Goal: Use online tool/utility: Utilize a website feature to perform a specific function

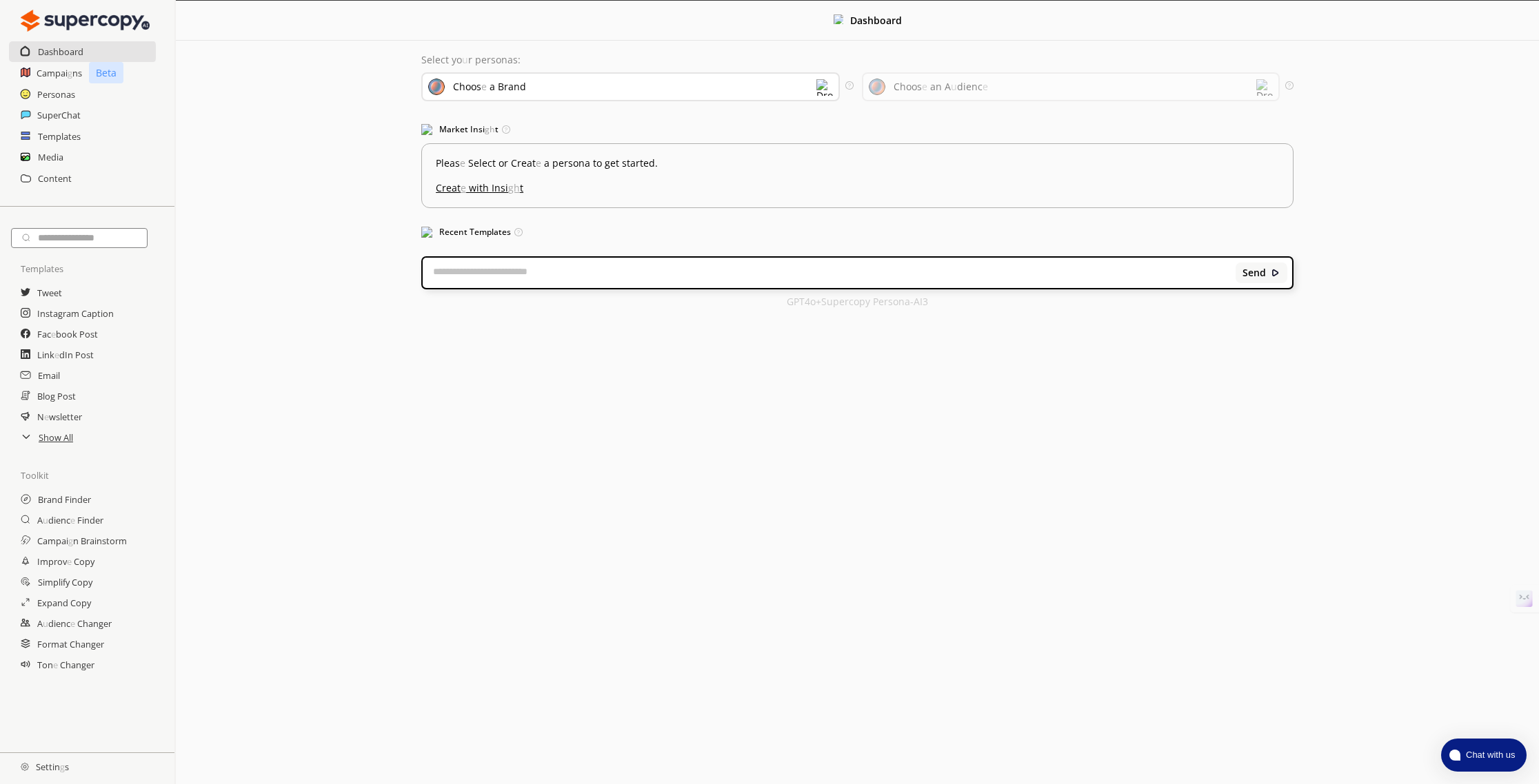
scroll to position [22, 0]
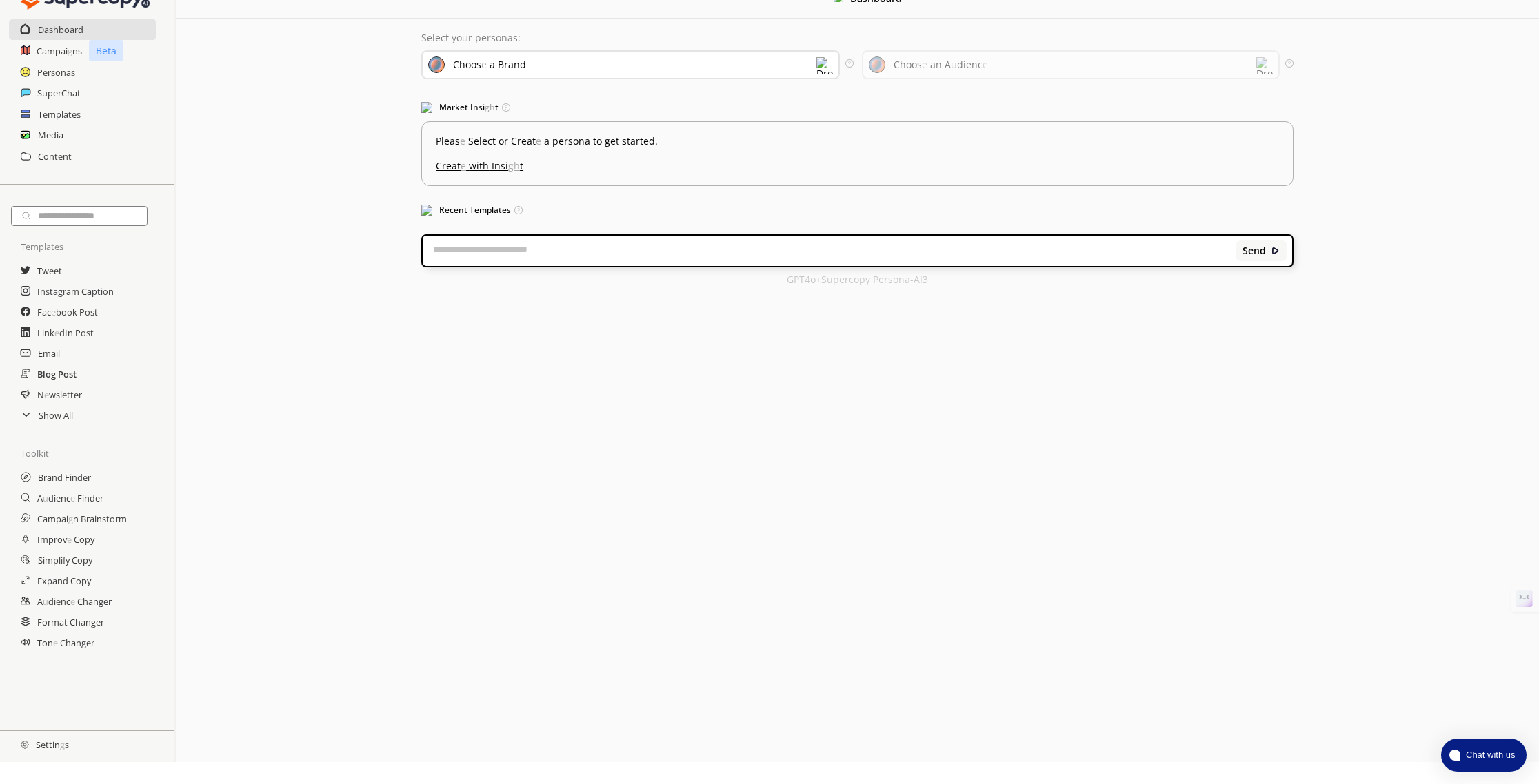
click at [67, 376] on readpronunciation-word "Post" at bounding box center [68, 374] width 18 height 12
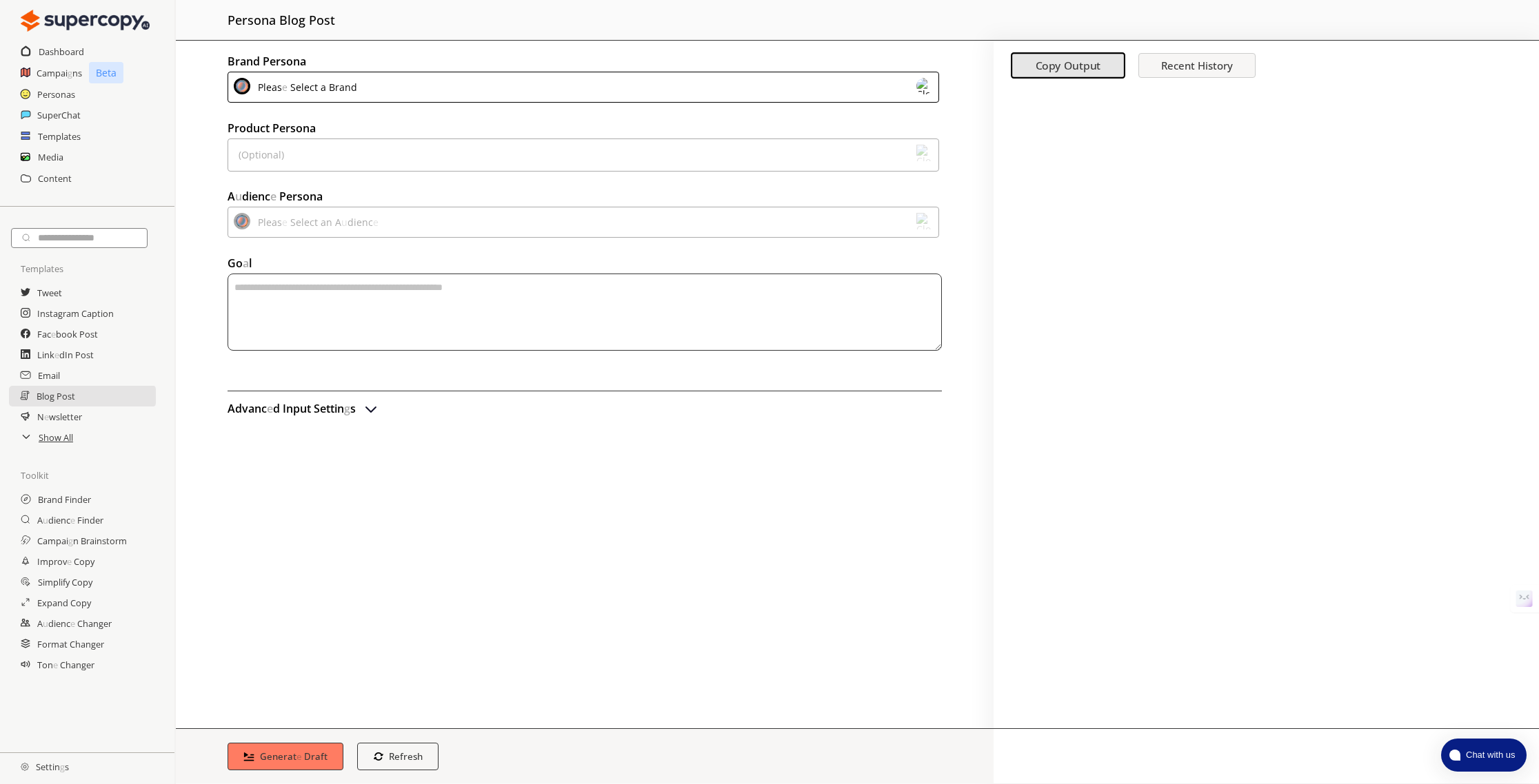
click at [332, 90] on readpronunciation-word "Brand" at bounding box center [343, 87] width 29 height 13
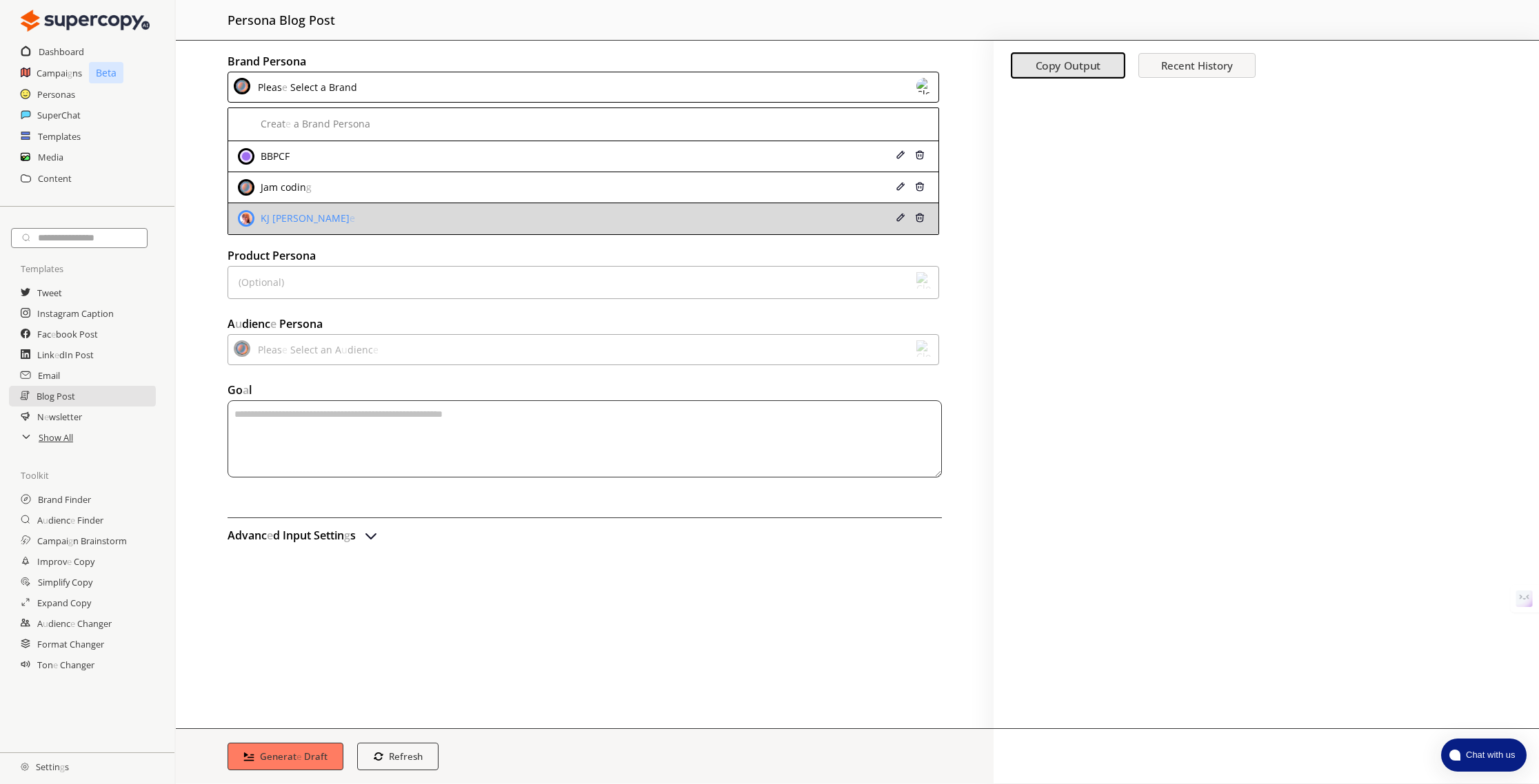
scroll to position [22, 0]
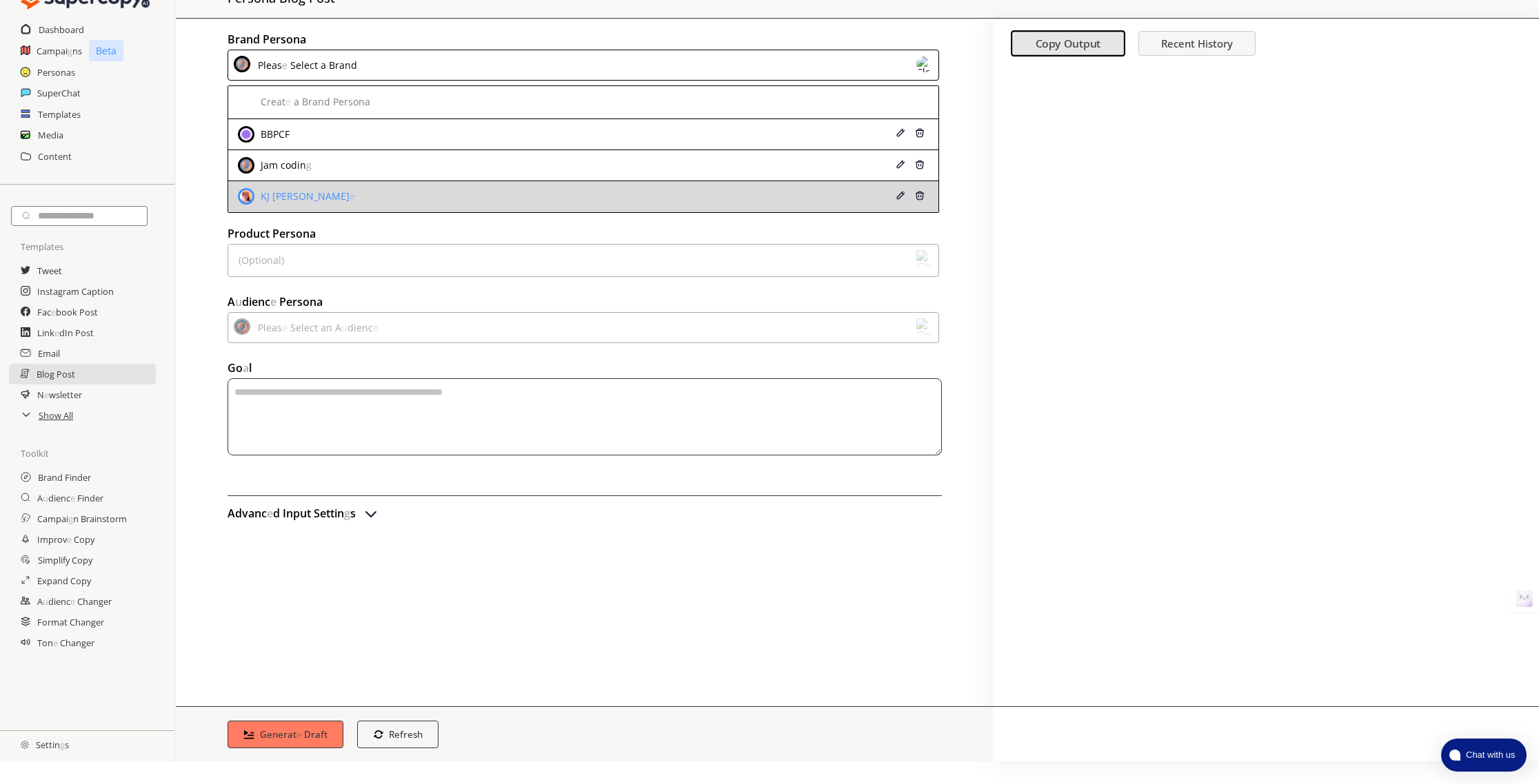
click at [356, 201] on div "[PERSON_NAME] e" at bounding box center [518, 196] width 560 height 17
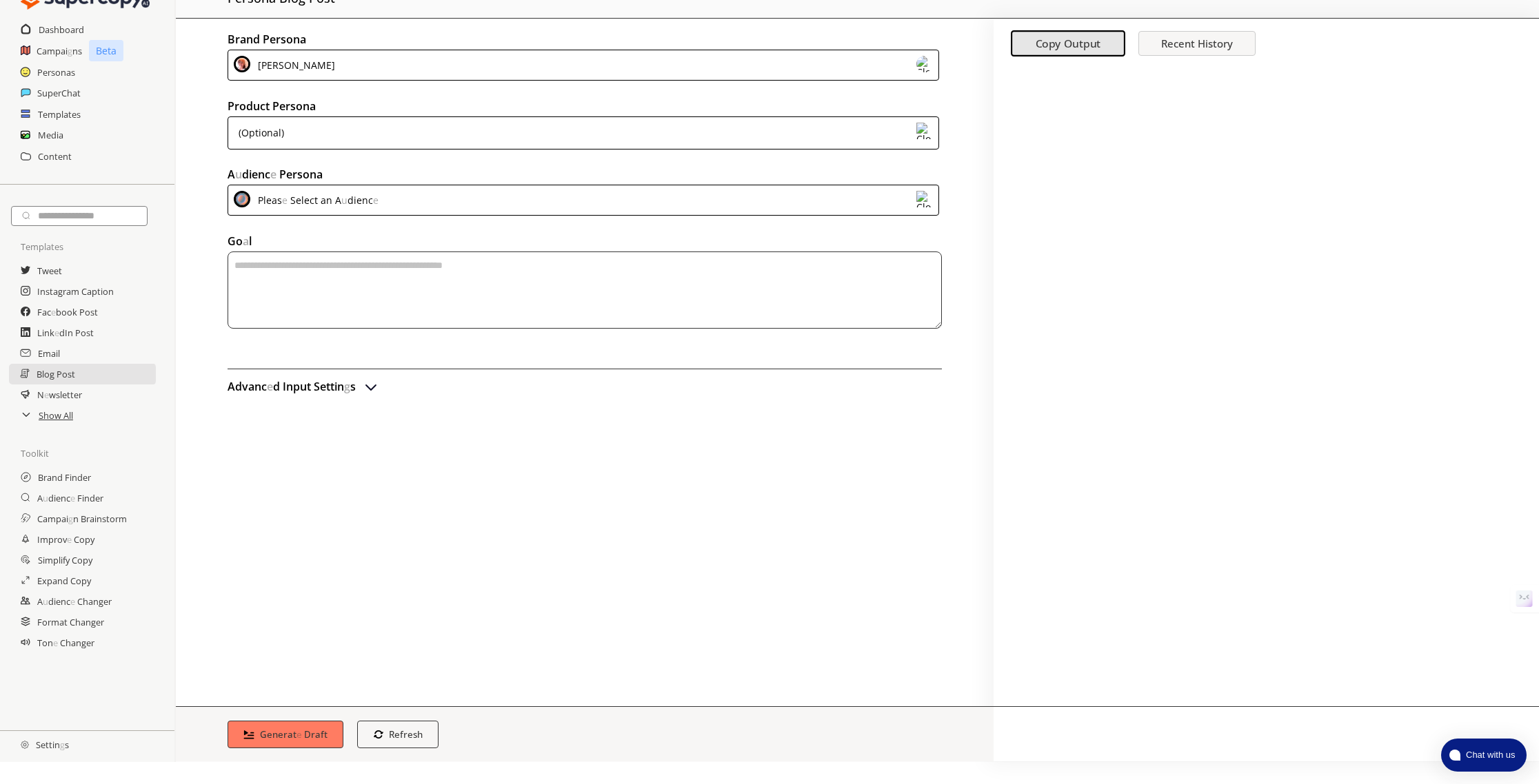
click at [381, 141] on div "( Optional )" at bounding box center [583, 133] width 711 height 33
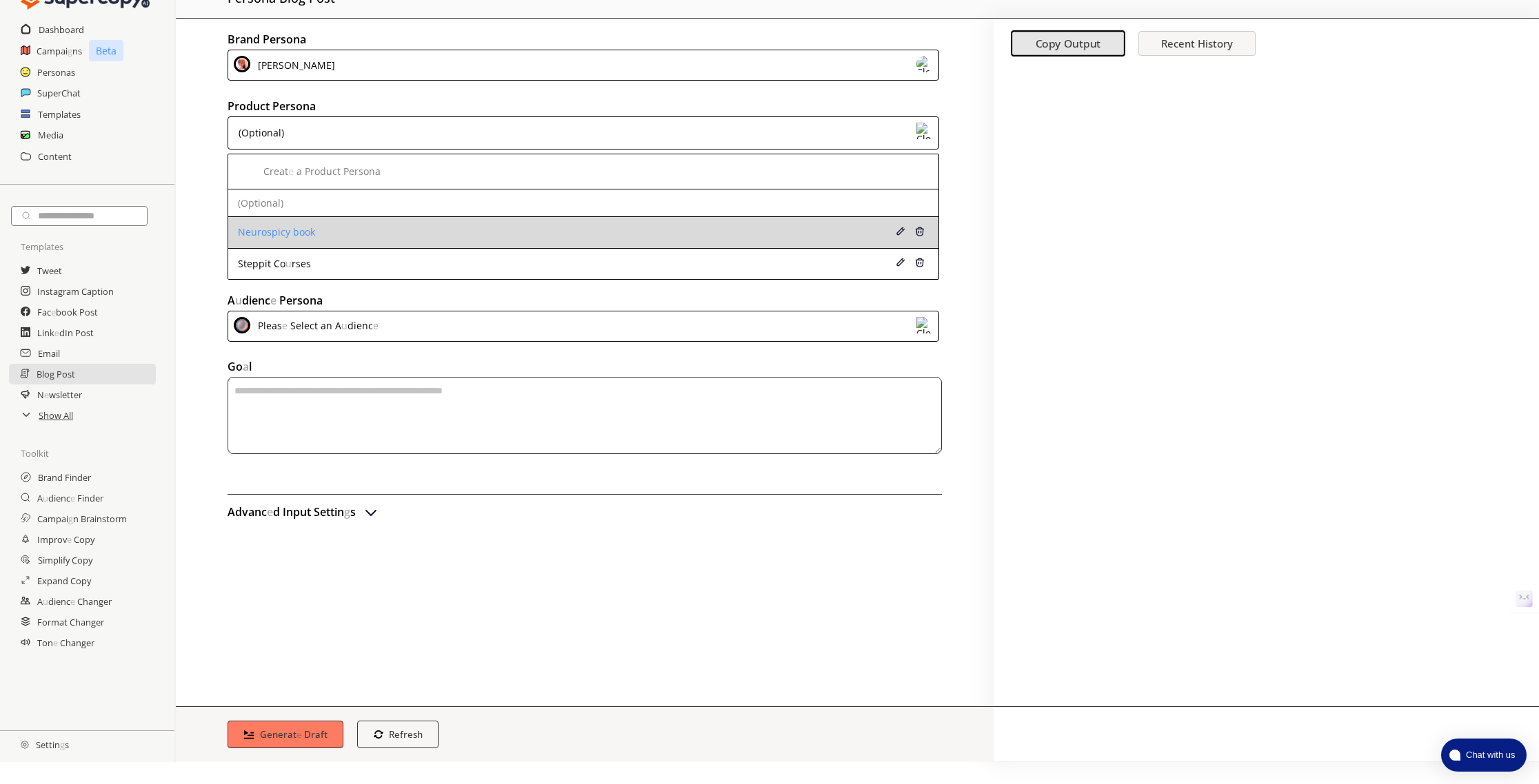
click at [396, 225] on li "Neurospicy book" at bounding box center [584, 233] width 710 height 31
click at [377, 231] on div "Neurospicy book" at bounding box center [518, 232] width 560 height 11
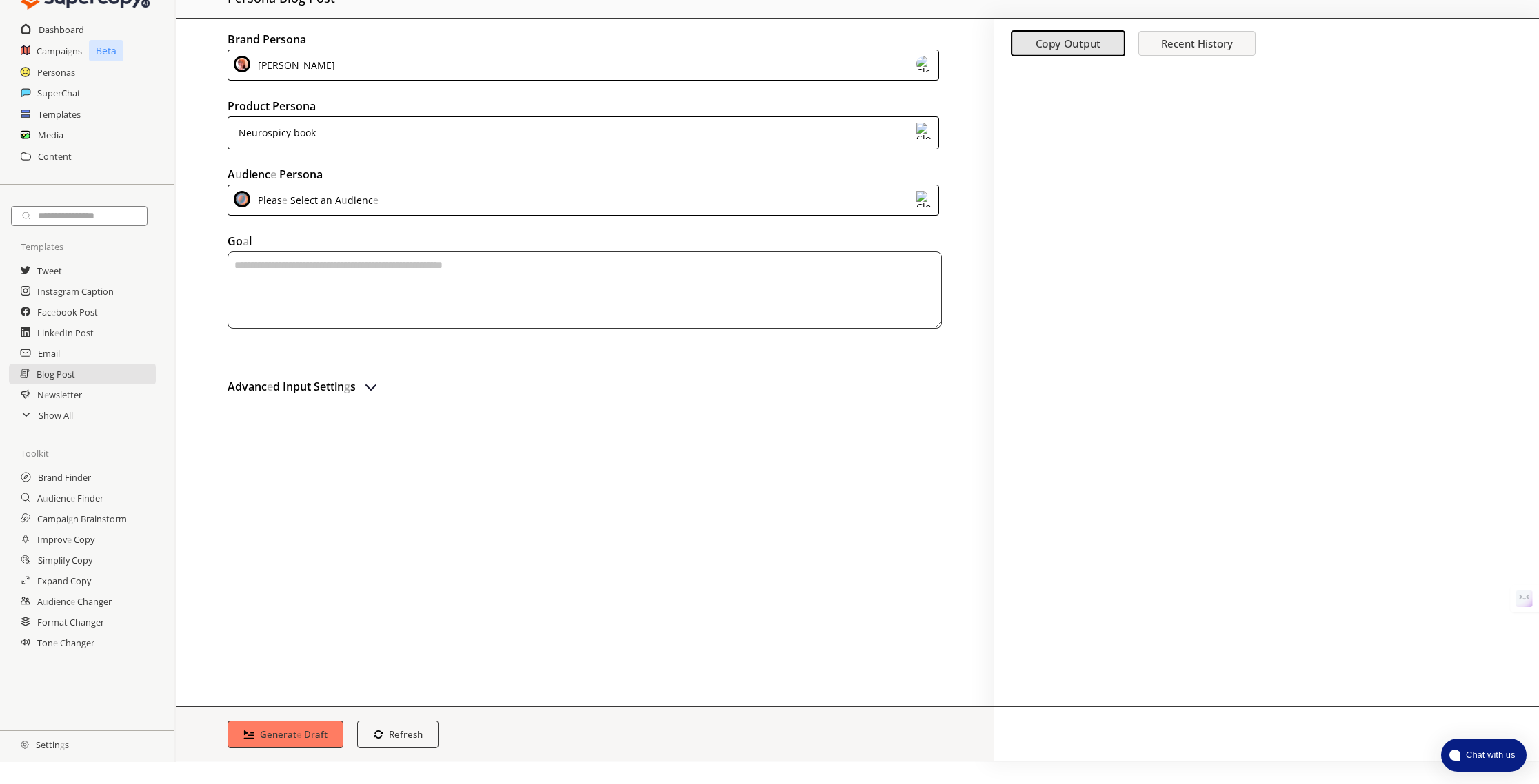
click at [389, 202] on div "Pleas e Select an A u dienc e" at bounding box center [583, 201] width 711 height 31
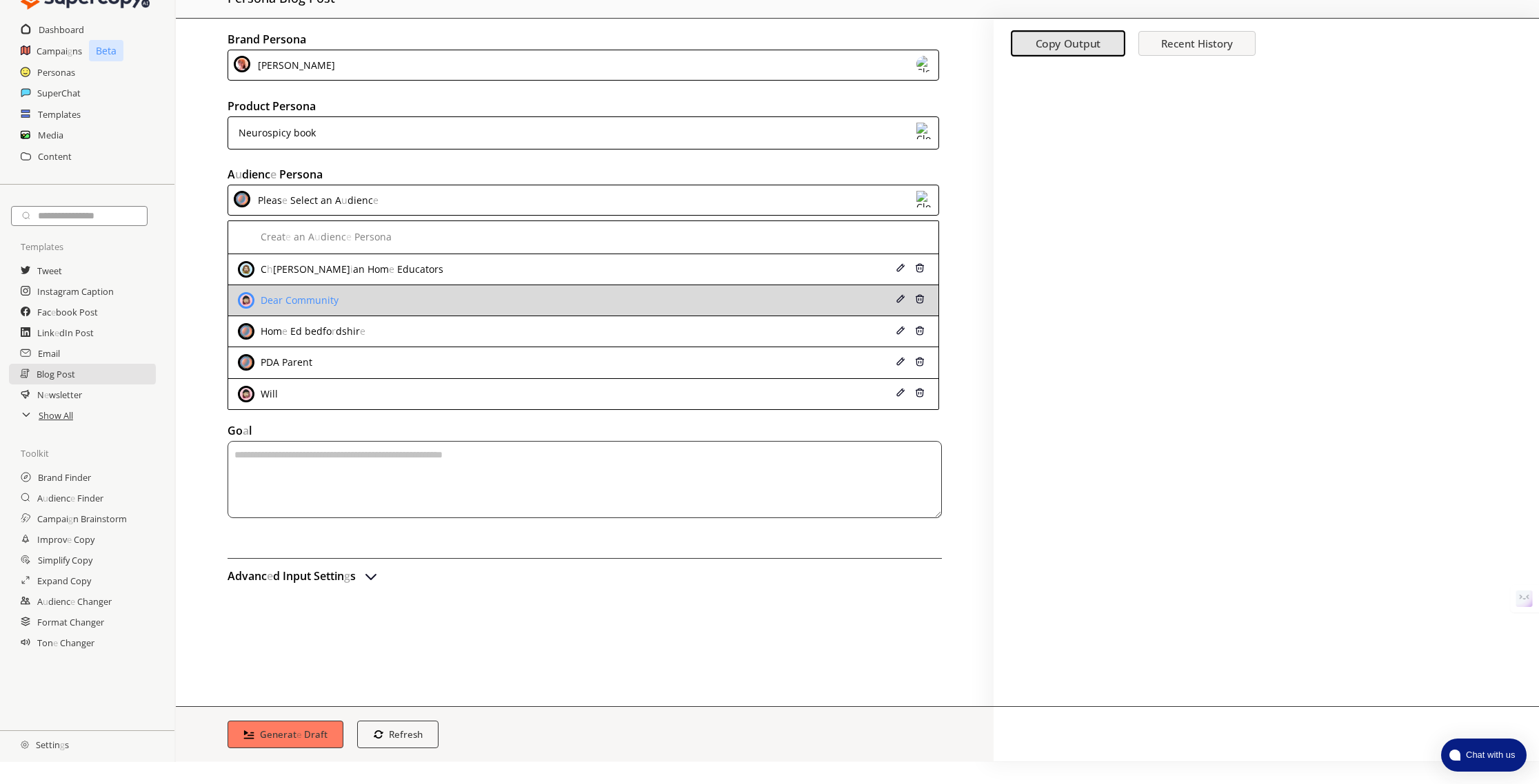
click at [394, 300] on div "Dear Community" at bounding box center [518, 300] width 560 height 17
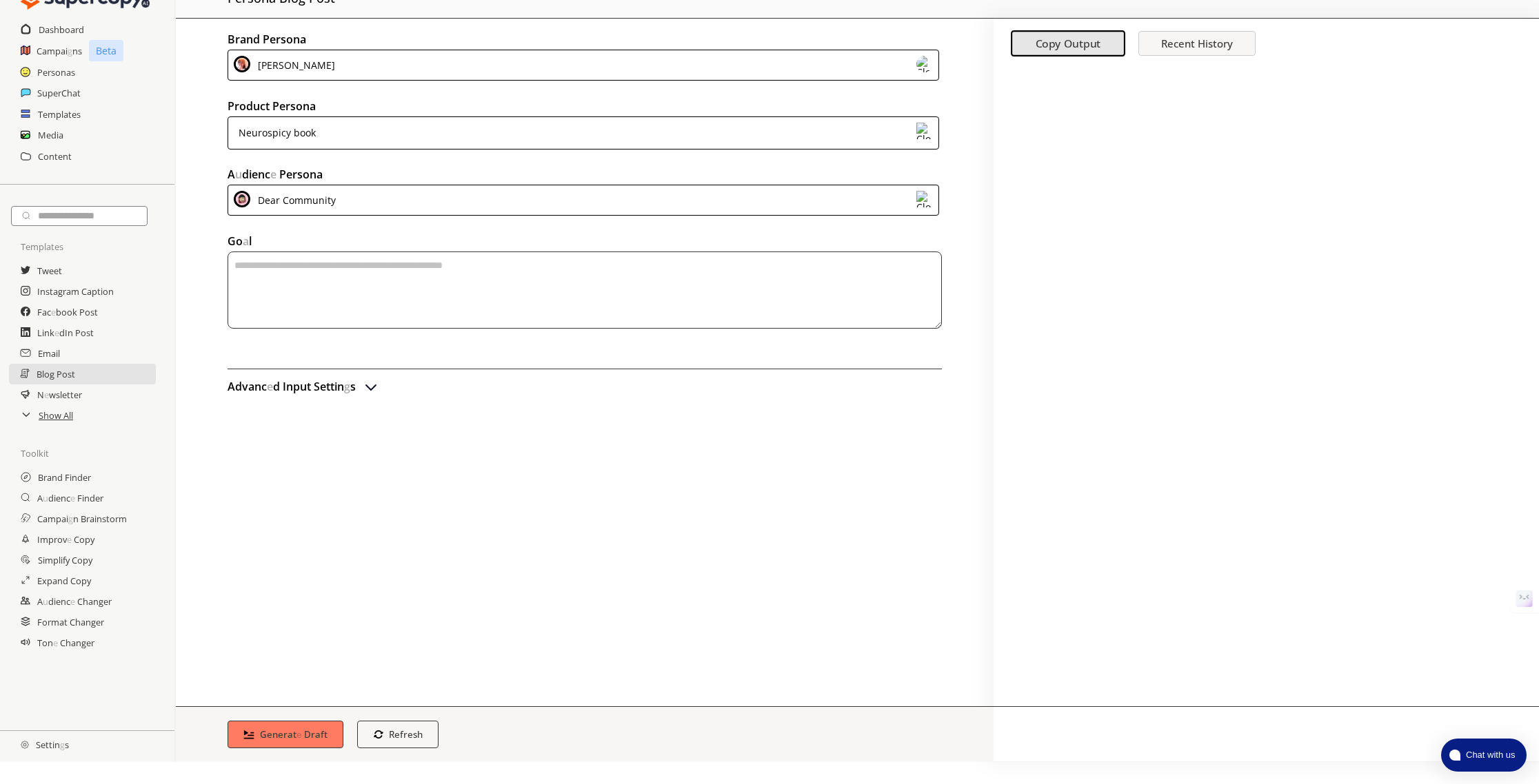
click at [325, 283] on textarea "textarea-textarea" at bounding box center [585, 289] width 714 height 77
click at [318, 381] on readpronunciation-span "Settin" at bounding box center [328, 386] width 31 height 15
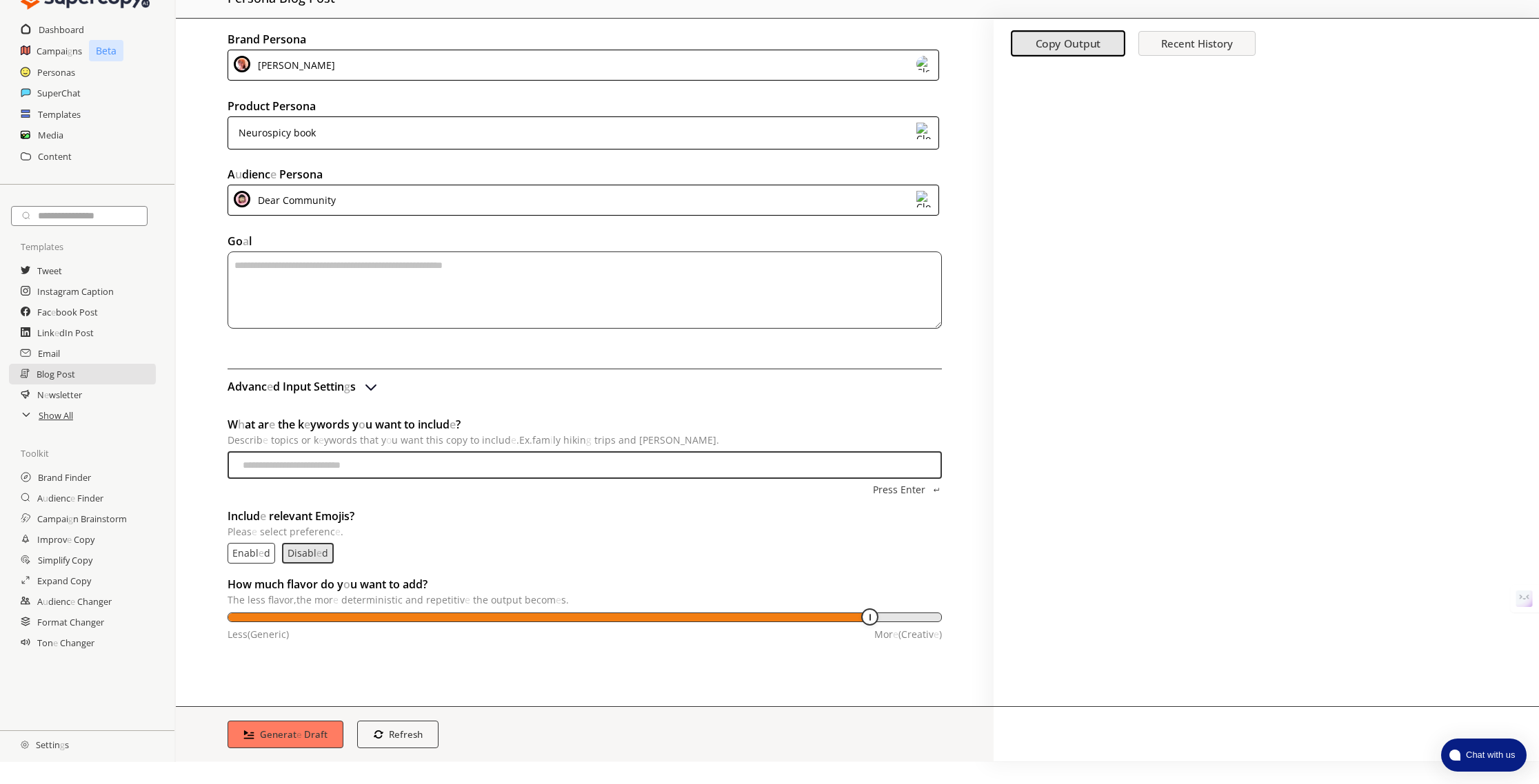
click at [318, 386] on readpronunciation-span "Settin" at bounding box center [328, 386] width 31 height 15
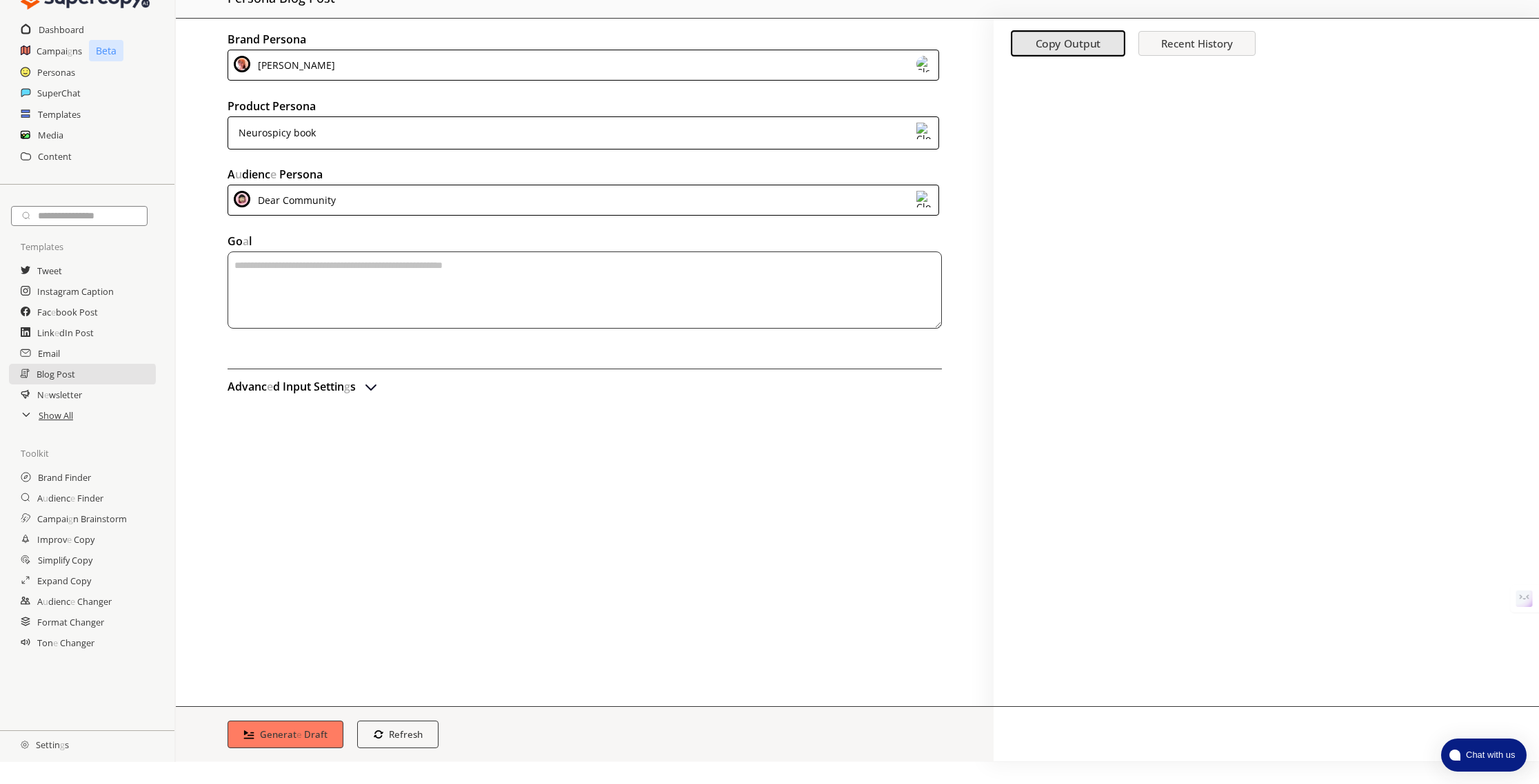
click at [318, 386] on readpronunciation-span "Settin" at bounding box center [328, 386] width 31 height 15
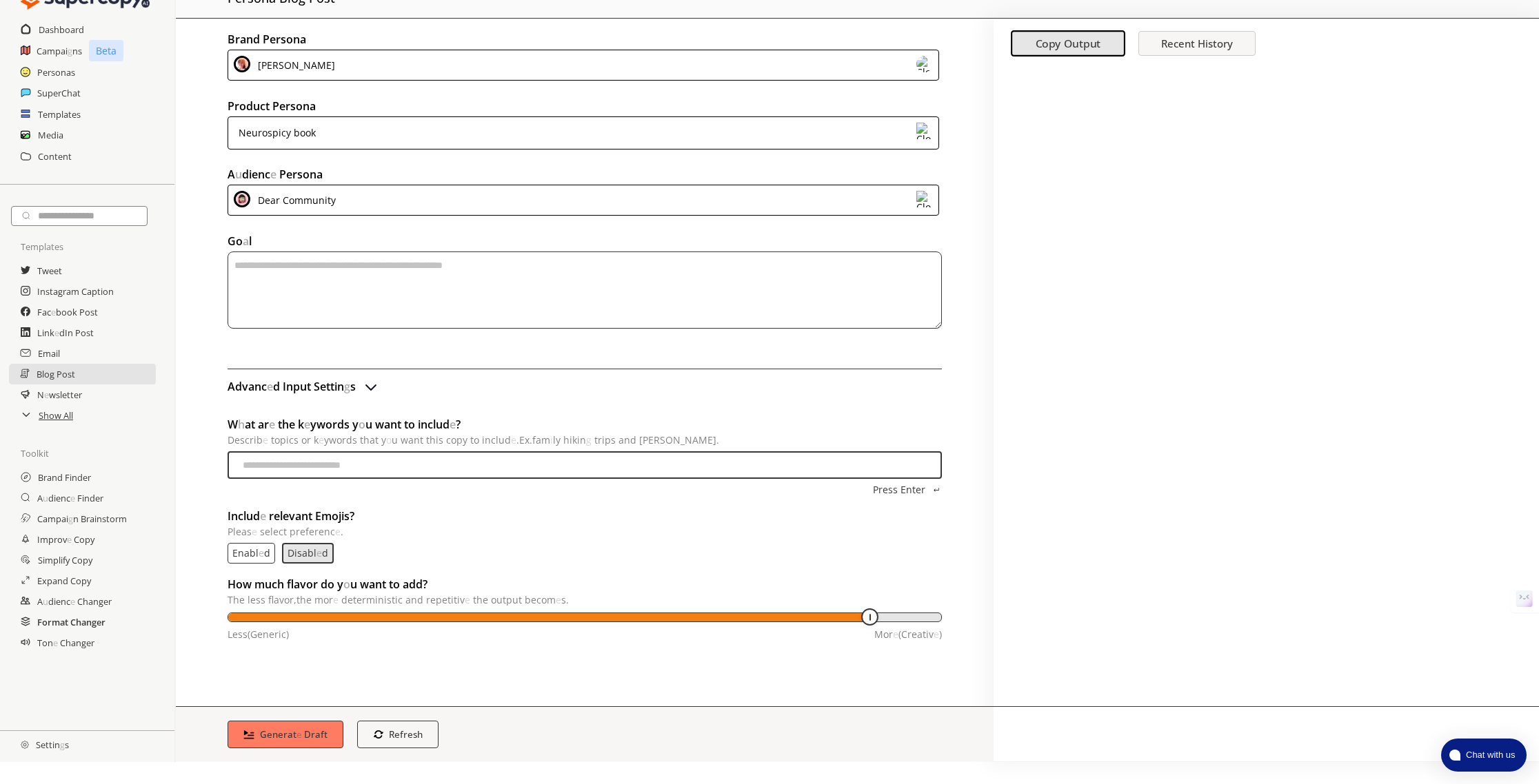
click at [91, 643] on readpronunciation-word "Changer" at bounding box center [77, 643] width 34 height 12
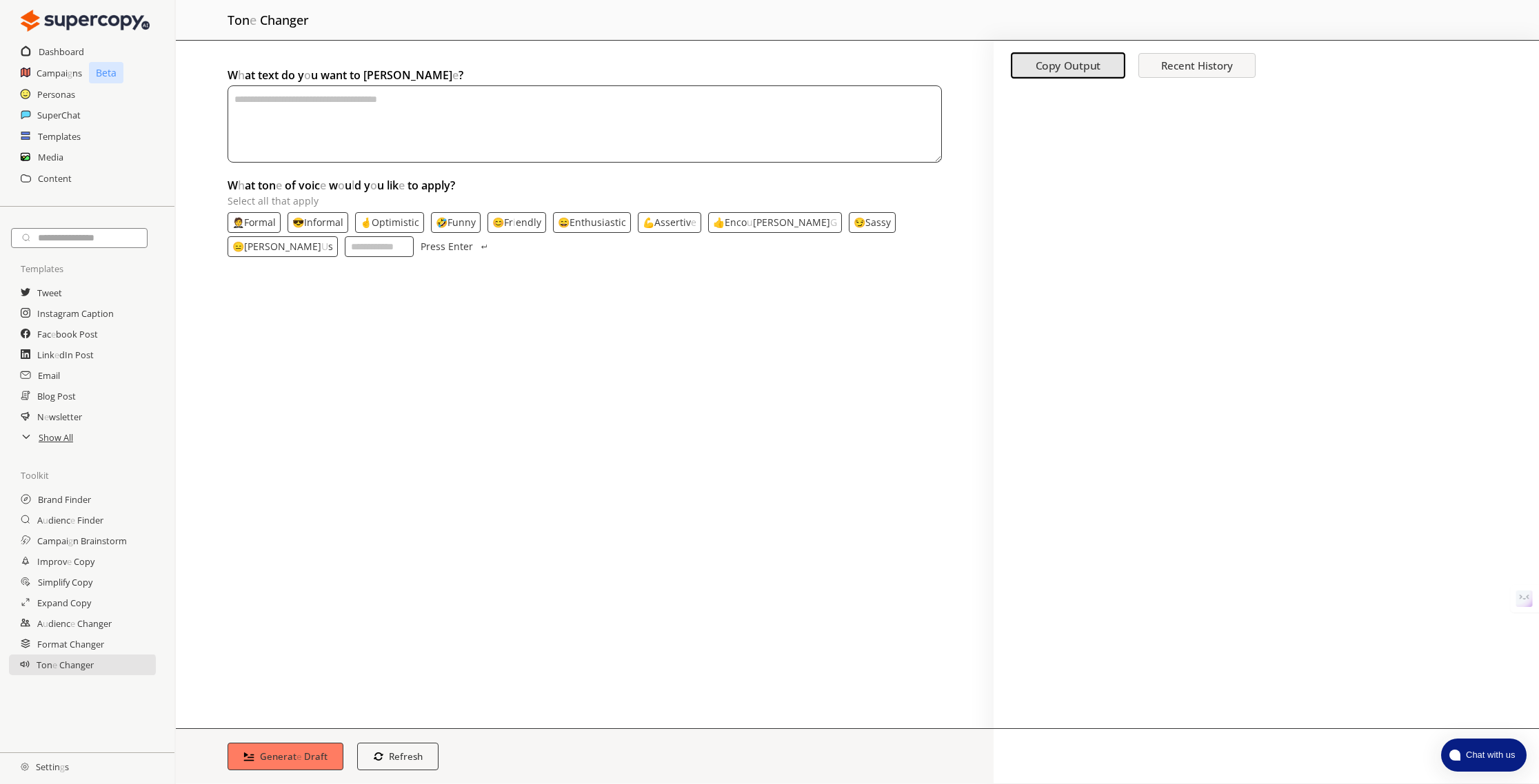
click at [250, 110] on textarea "textarea-textarea" at bounding box center [585, 123] width 714 height 77
click at [323, 221] on readpronunciation-word "Informal" at bounding box center [324, 222] width 39 height 13
click at [392, 221] on readpronunciation-word "Optimistic" at bounding box center [396, 222] width 47 height 13
click at [519, 222] on readpronunciation-span "endly" at bounding box center [532, 222] width 26 height 13
click at [736, 223] on readpronunciation-span "Enco" at bounding box center [740, 222] width 22 height 13
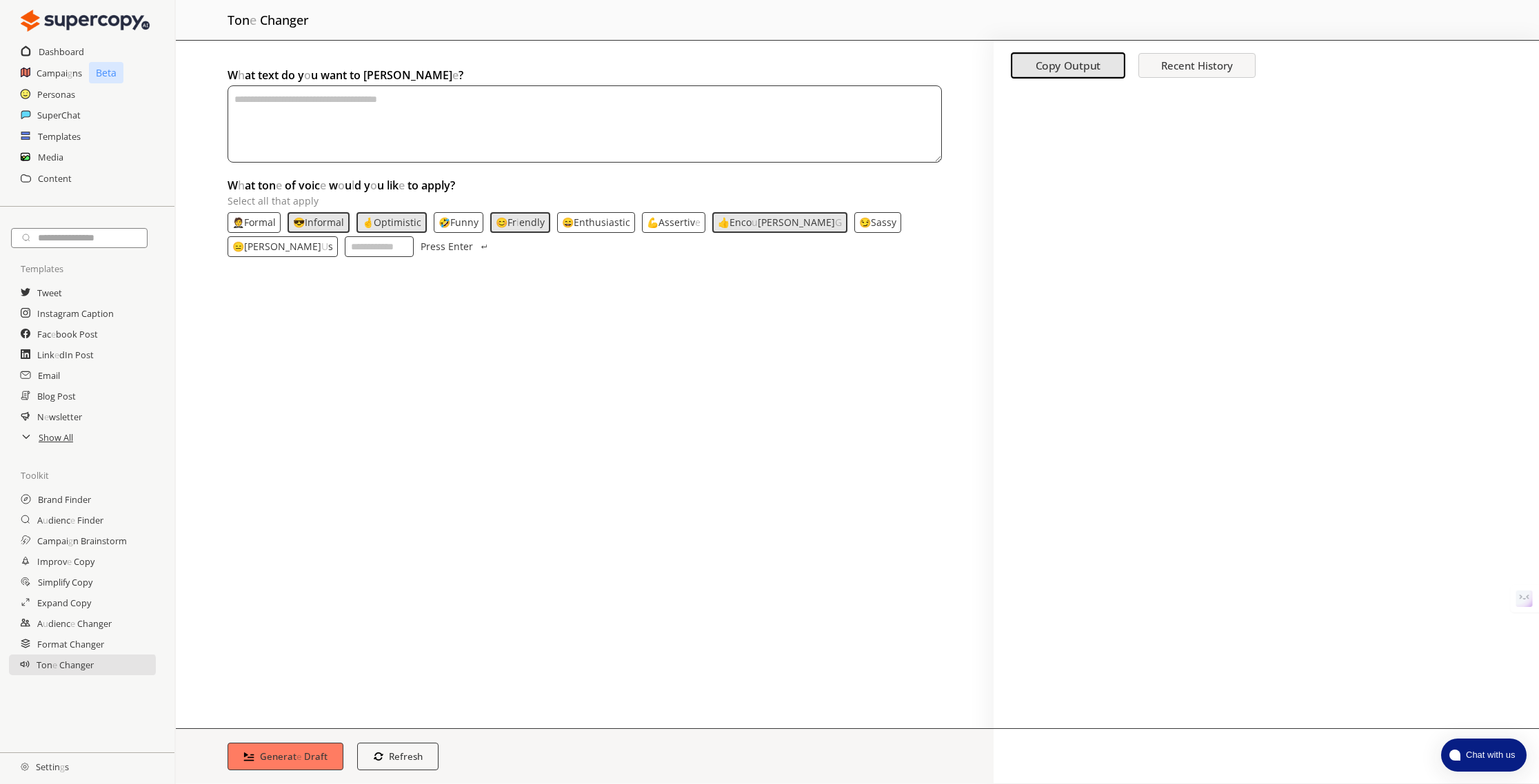
click at [421, 247] on button "Press Enter" at bounding box center [455, 247] width 69 height 20
click at [345, 251] on input "W h at ton e of voic e w o u l d y o u lik e to apply ? Select all that apply" at bounding box center [379, 247] width 69 height 20
type input "****"
click at [440, 110] on textarea "textarea-textarea" at bounding box center [585, 123] width 714 height 77
paste textarea "**********"
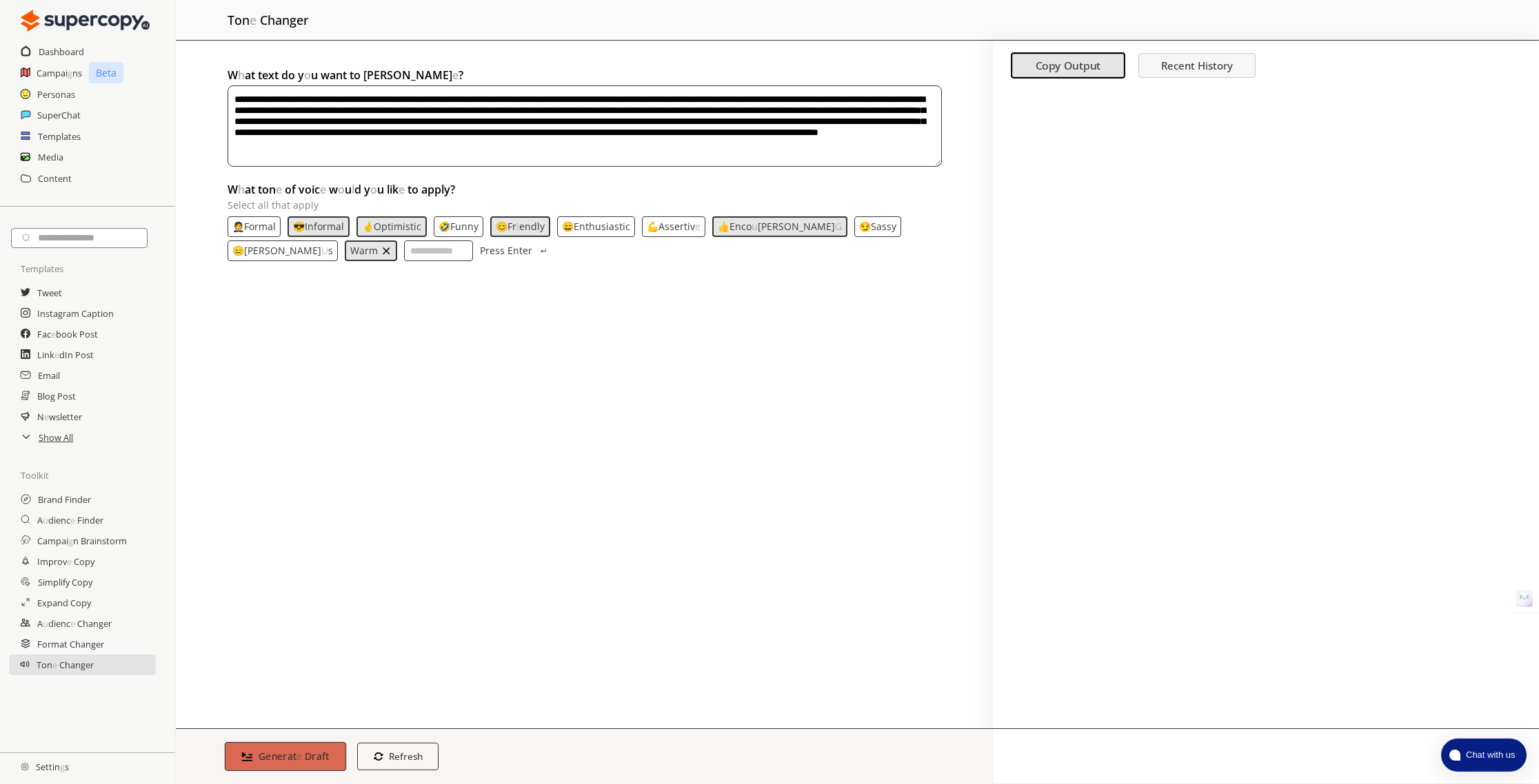
type textarea "**********"
click at [288, 758] on readpronunciation-span "Generat" at bounding box center [278, 756] width 39 height 13
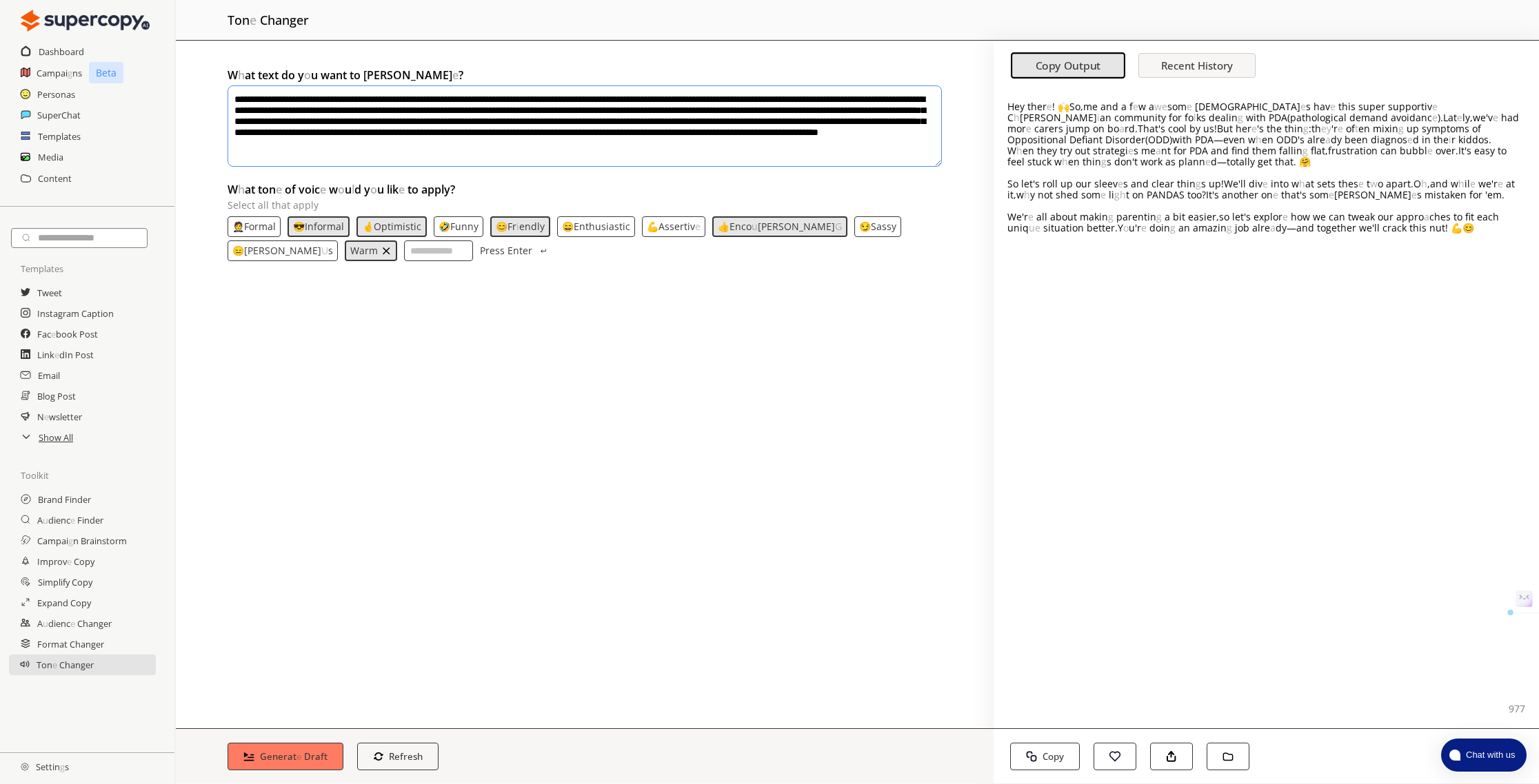
drag, startPoint x: 1068, startPoint y: 104, endPoint x: 1008, endPoint y: 105, distance: 60.0
click at [1008, 105] on readpronunciation-text "Hey ther e ! 🙌 So , me and a f e w a we som e buddi e s hav e this super suppor…" at bounding box center [1262, 123] width 511 height 46
click at [337, 226] on readpronunciation-word "Informal" at bounding box center [324, 227] width 39 height 13
click at [305, 753] on readpronunciation-word "Draft" at bounding box center [316, 755] width 25 height 13
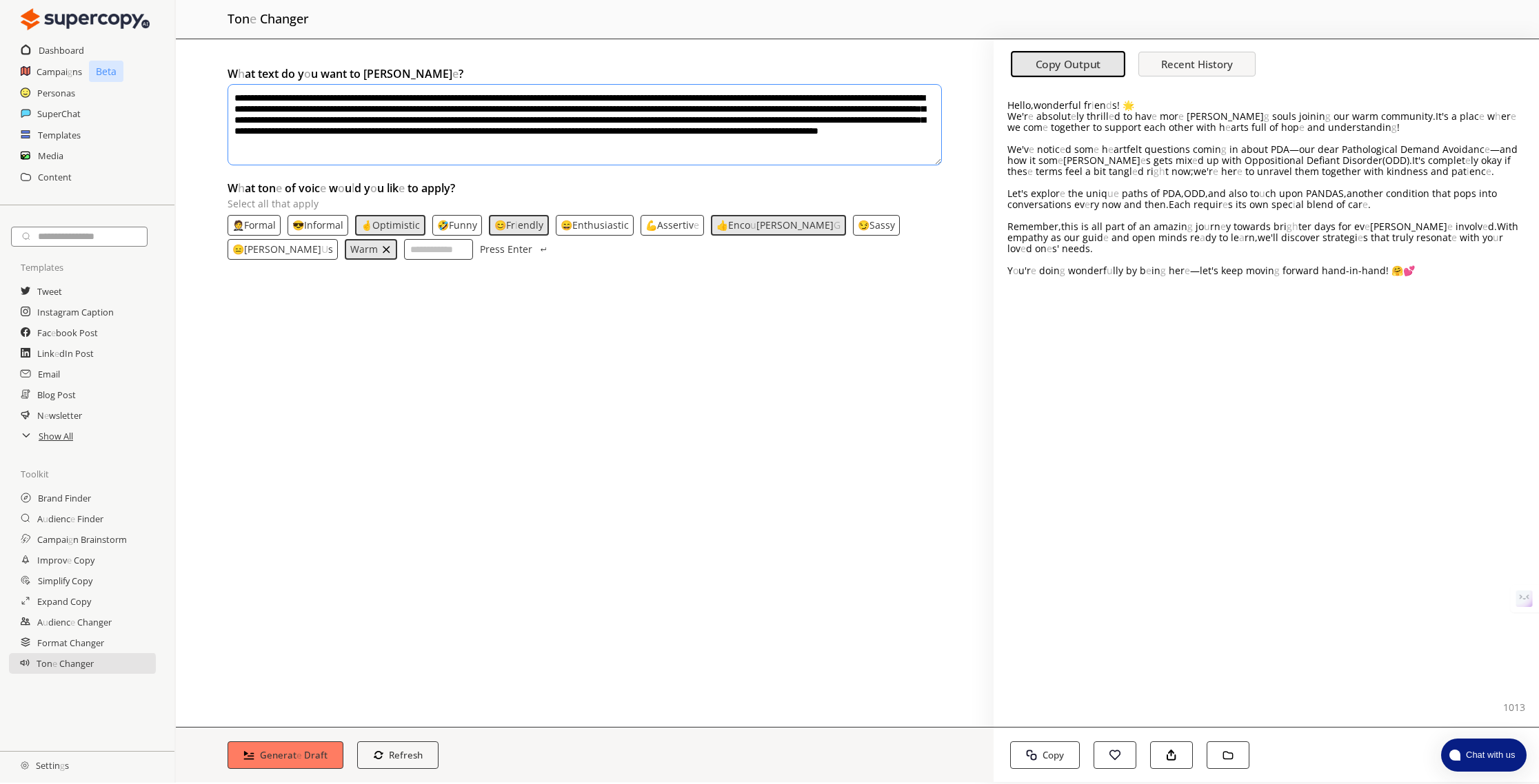
click at [1136, 100] on p "Hello , wonderful fr i en d s ! 🌟" at bounding box center [1266, 105] width 518 height 11
click at [1244, 164] on readpronunciation-word "Oppositional" at bounding box center [1274, 160] width 59 height 13
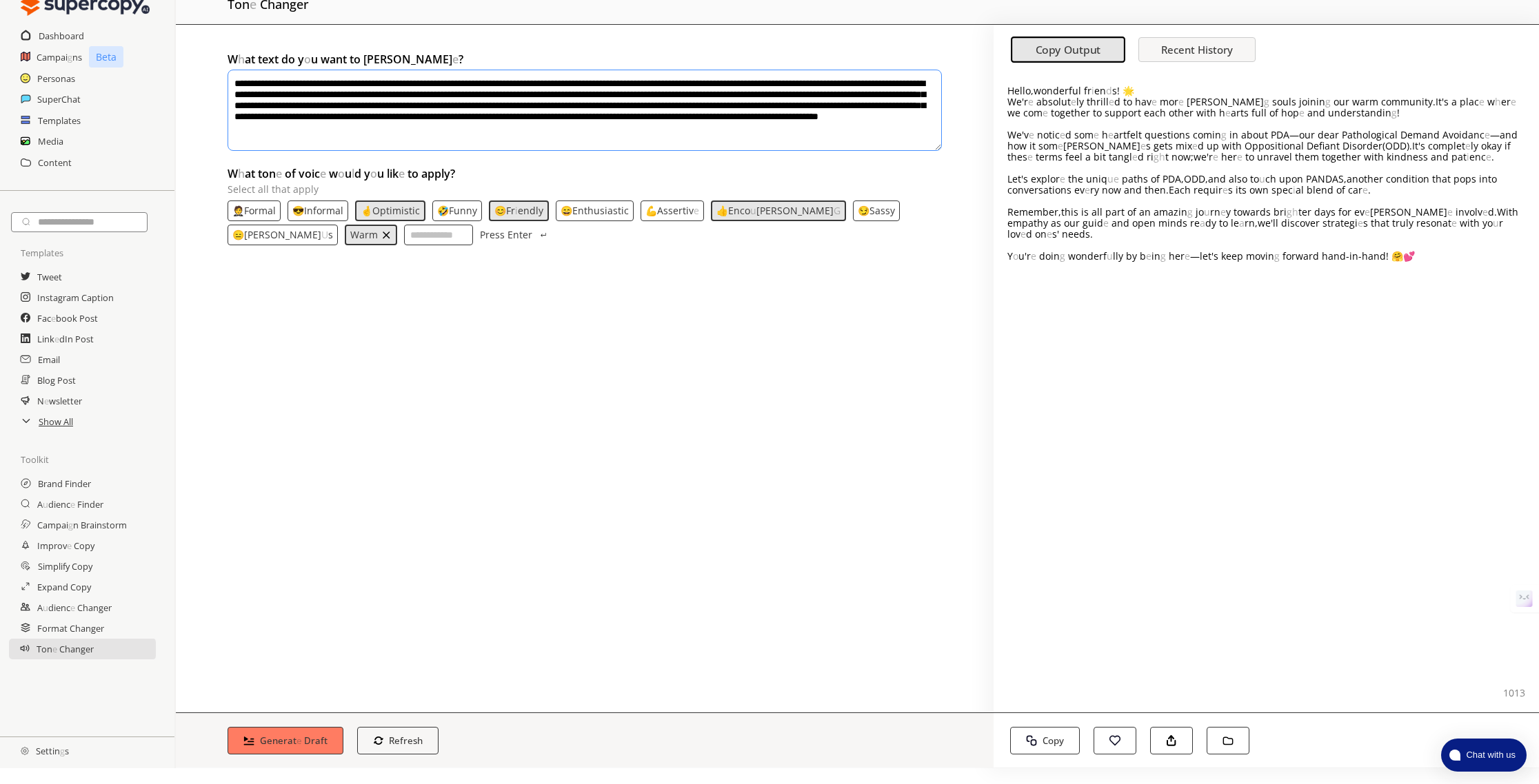
scroll to position [0, 0]
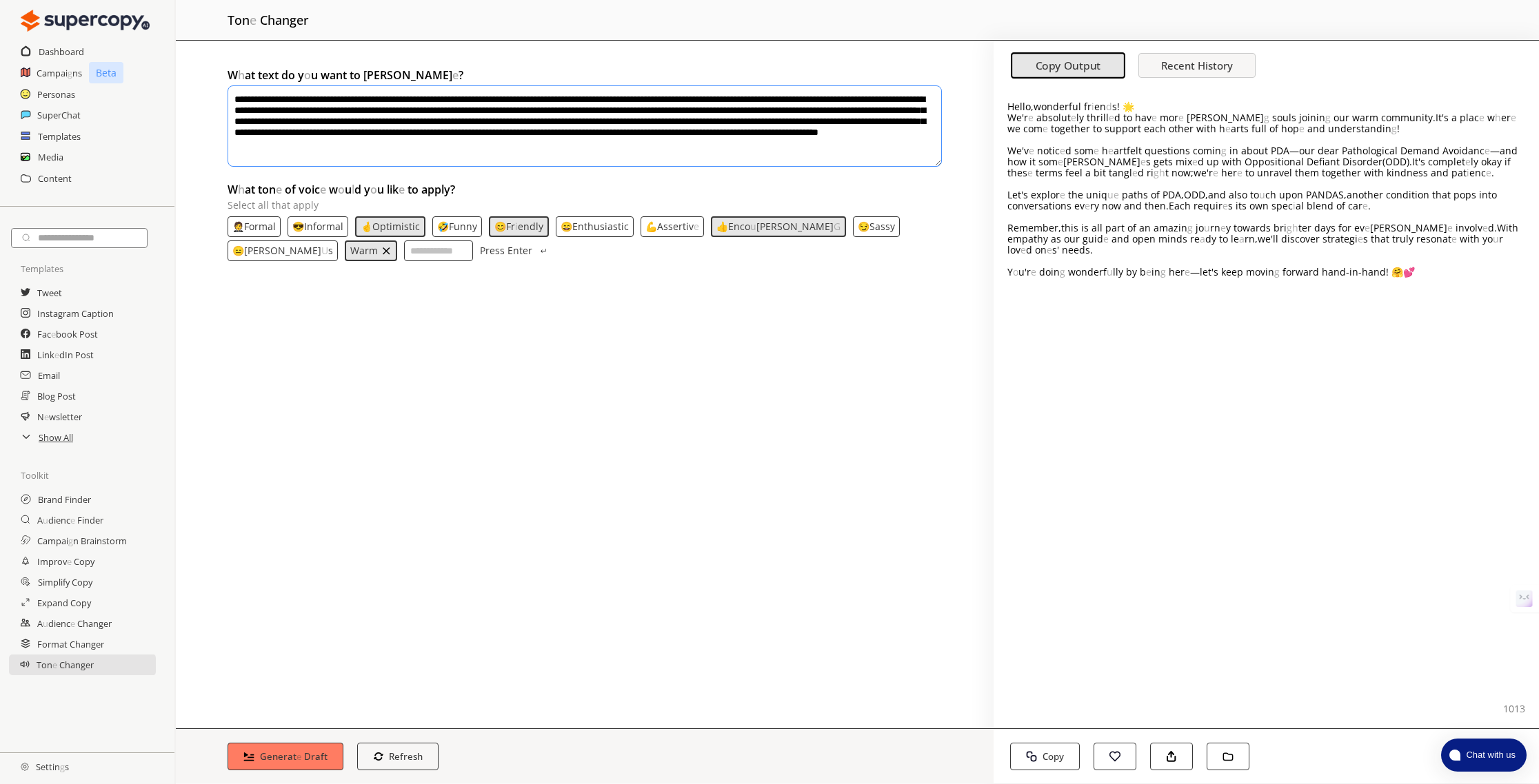
drag, startPoint x: 1152, startPoint y: 105, endPoint x: 1130, endPoint y: 105, distance: 22.0
click at [1151, 105] on p "Hello , wonderful fr i en d s ! 🌟" at bounding box center [1266, 107] width 518 height 11
click at [1048, 749] on button "Copy Copy" at bounding box center [1045, 756] width 73 height 29
